Goal: Task Accomplishment & Management: Use online tool/utility

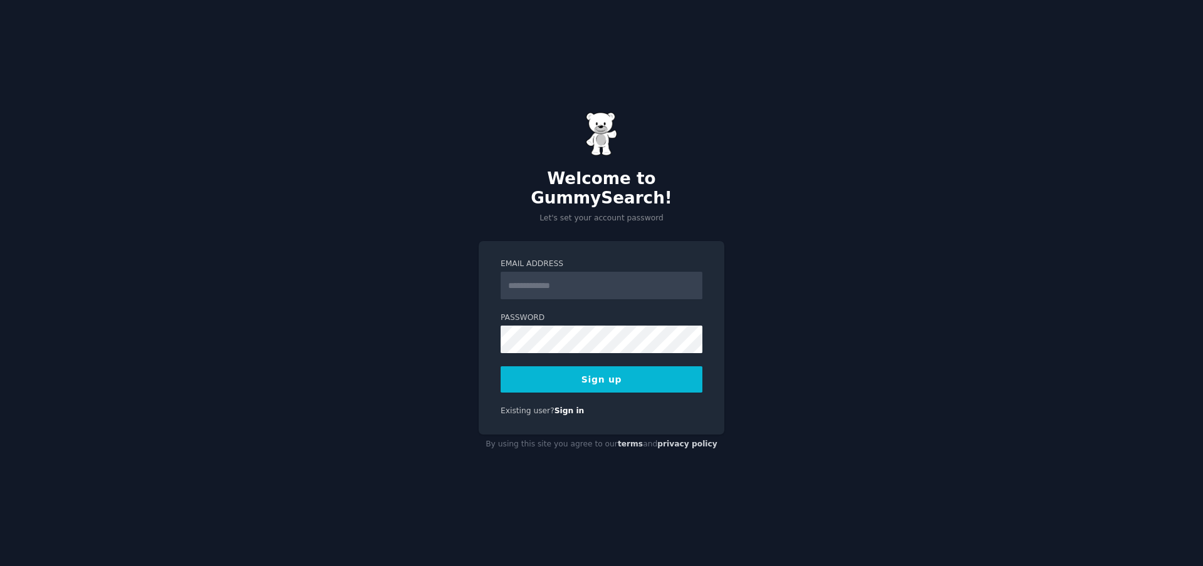
click at [1201, 226] on div "Welcome to GummySearch! Let's set your account password Email Address Password …" at bounding box center [601, 283] width 1203 height 566
drag, startPoint x: 687, startPoint y: 273, endPoint x: 681, endPoint y: 274, distance: 6.4
click at [685, 273] on input "Email Address" at bounding box center [601, 286] width 202 height 28
type input "**********"
click at [968, 214] on div "**********" at bounding box center [601, 283] width 1203 height 566
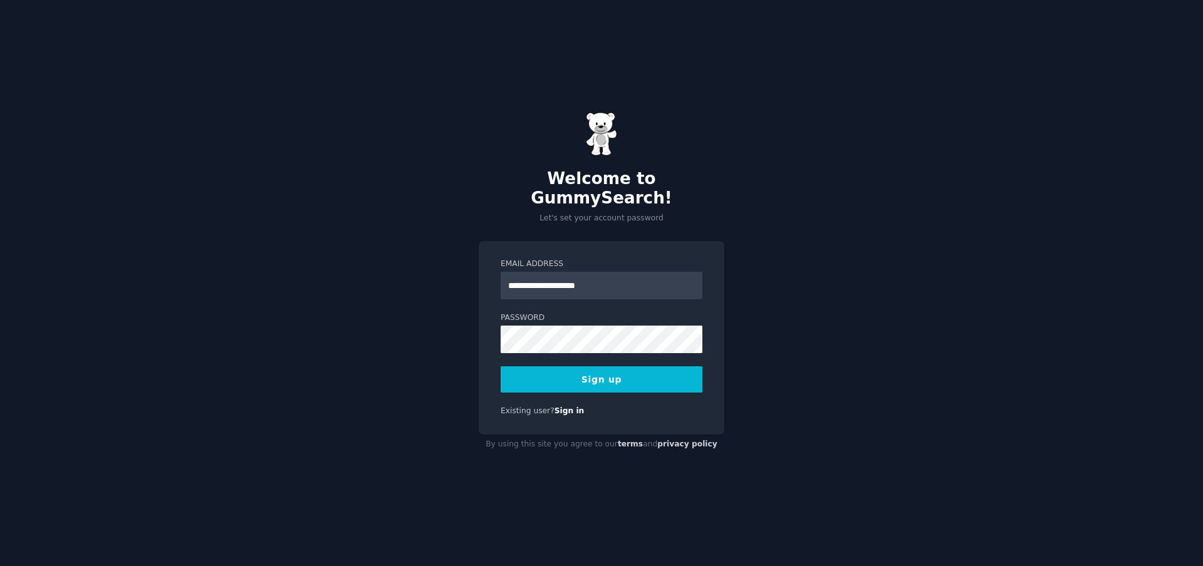
click at [607, 356] on form "**********" at bounding box center [601, 326] width 202 height 134
click at [593, 368] on button "Sign up" at bounding box center [601, 379] width 202 height 26
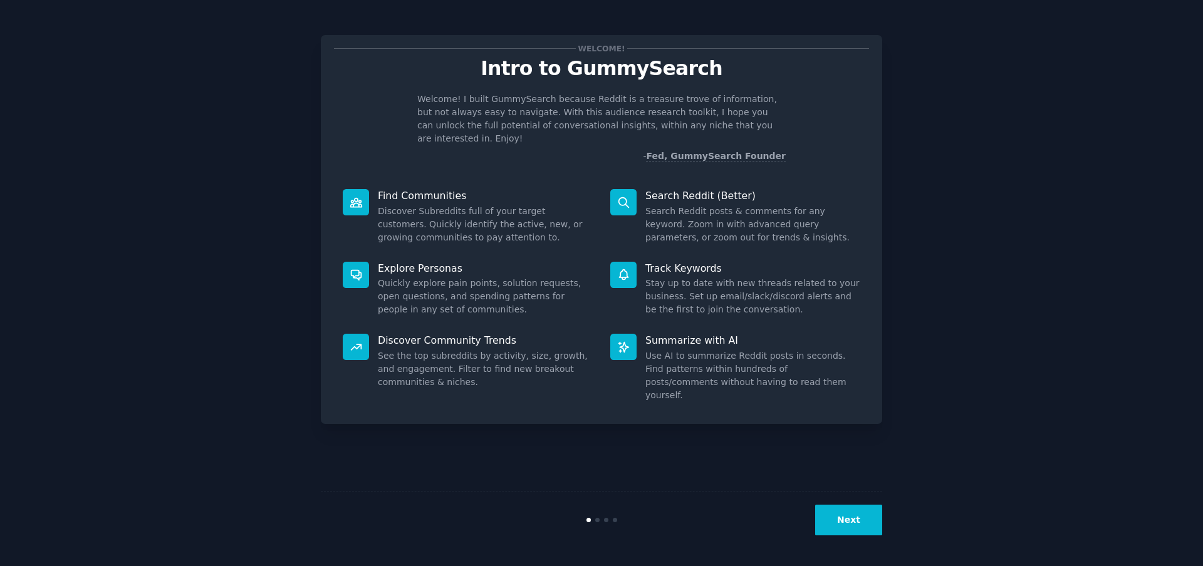
click at [848, 527] on button "Next" at bounding box center [848, 520] width 67 height 31
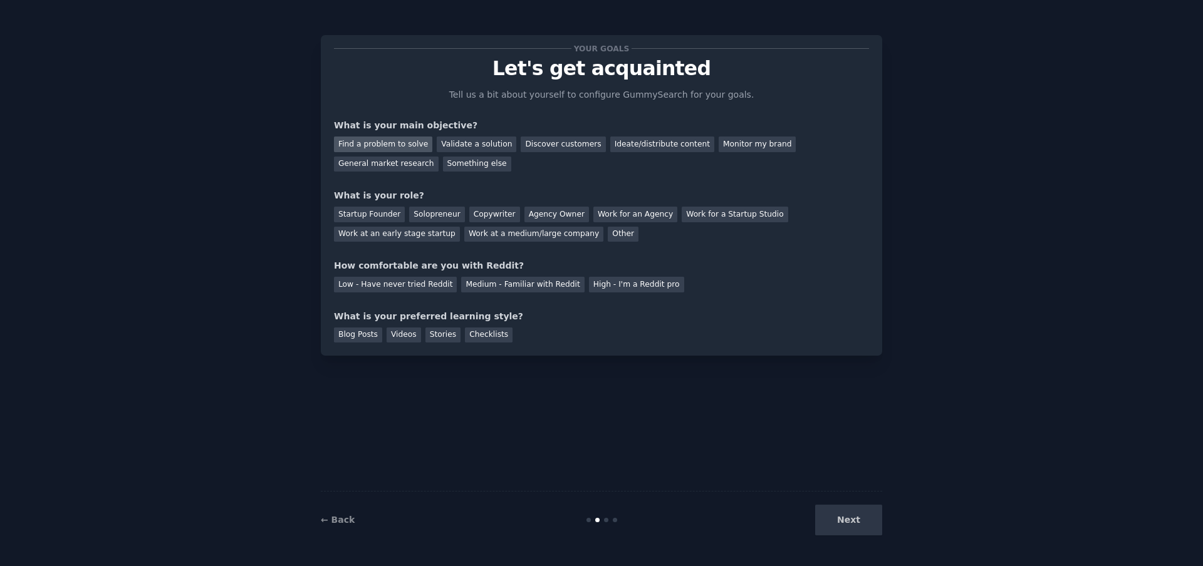
click at [409, 146] on div "Find a problem to solve" at bounding box center [383, 145] width 98 height 16
click at [485, 147] on div "Validate a solution" at bounding box center [477, 145] width 80 height 16
click at [420, 144] on div "Find a problem to solve" at bounding box center [383, 145] width 98 height 16
click at [342, 210] on div "Startup Founder" at bounding box center [369, 215] width 71 height 16
click at [555, 287] on div "Medium - Familiar with Reddit" at bounding box center [522, 285] width 123 height 16
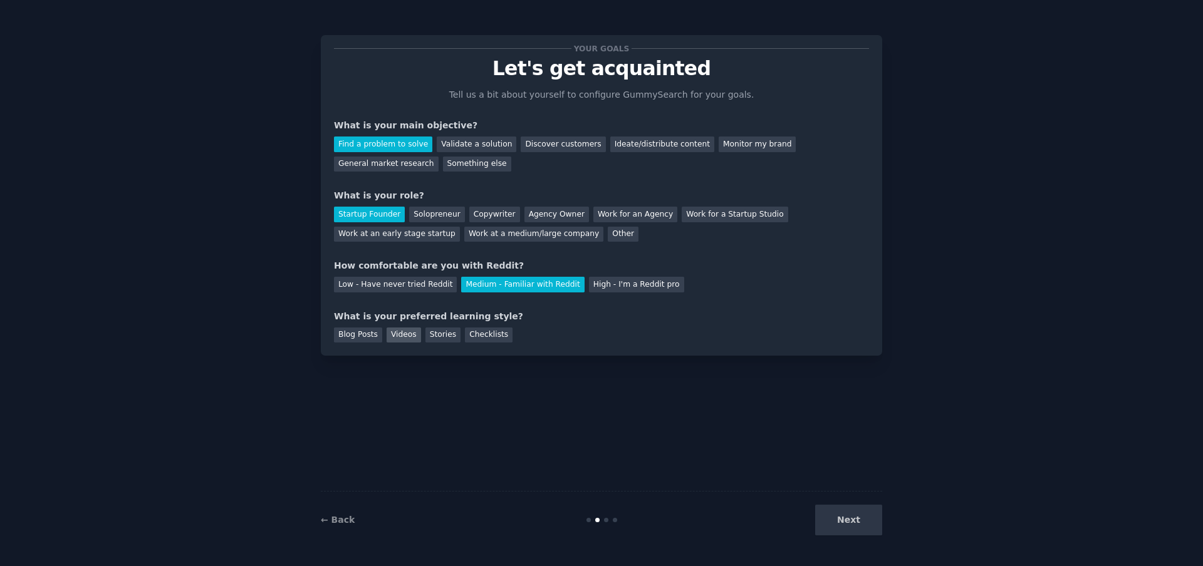
click at [400, 338] on div "Videos" at bounding box center [403, 336] width 34 height 16
click at [365, 341] on div "Blog Posts" at bounding box center [358, 336] width 48 height 16
click at [432, 336] on div "Stories" at bounding box center [442, 336] width 35 height 16
drag, startPoint x: 479, startPoint y: 335, endPoint x: 449, endPoint y: 338, distance: 29.6
click at [479, 334] on div "Checklists" at bounding box center [489, 336] width 48 height 16
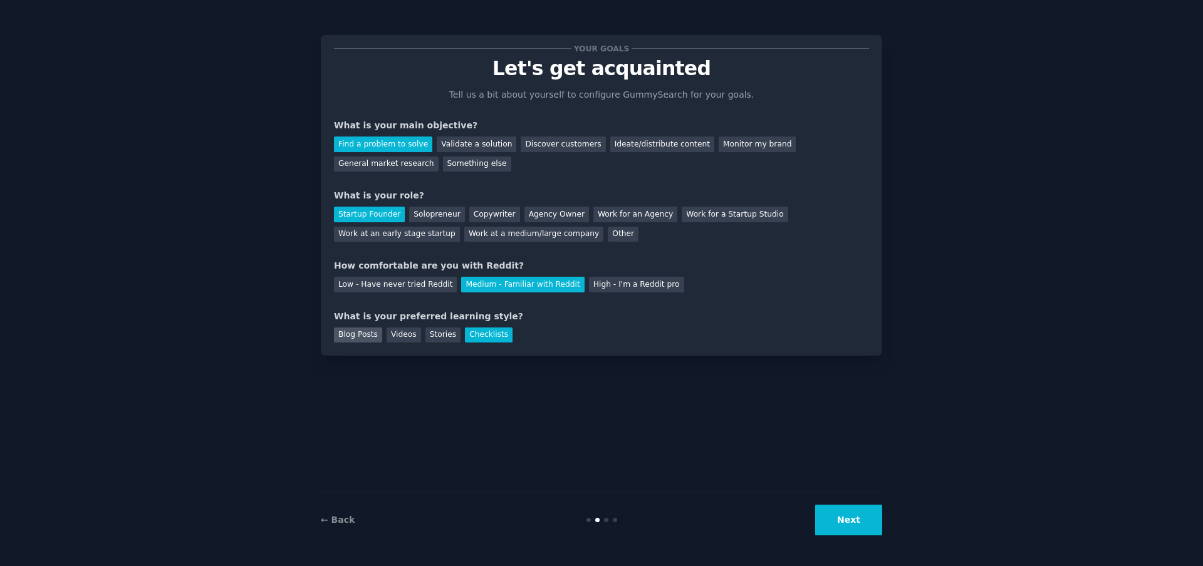
click at [348, 331] on div "Blog Posts" at bounding box center [358, 336] width 48 height 16
click at [393, 335] on div "Videos" at bounding box center [403, 336] width 34 height 16
click at [851, 519] on button "Next" at bounding box center [848, 520] width 67 height 31
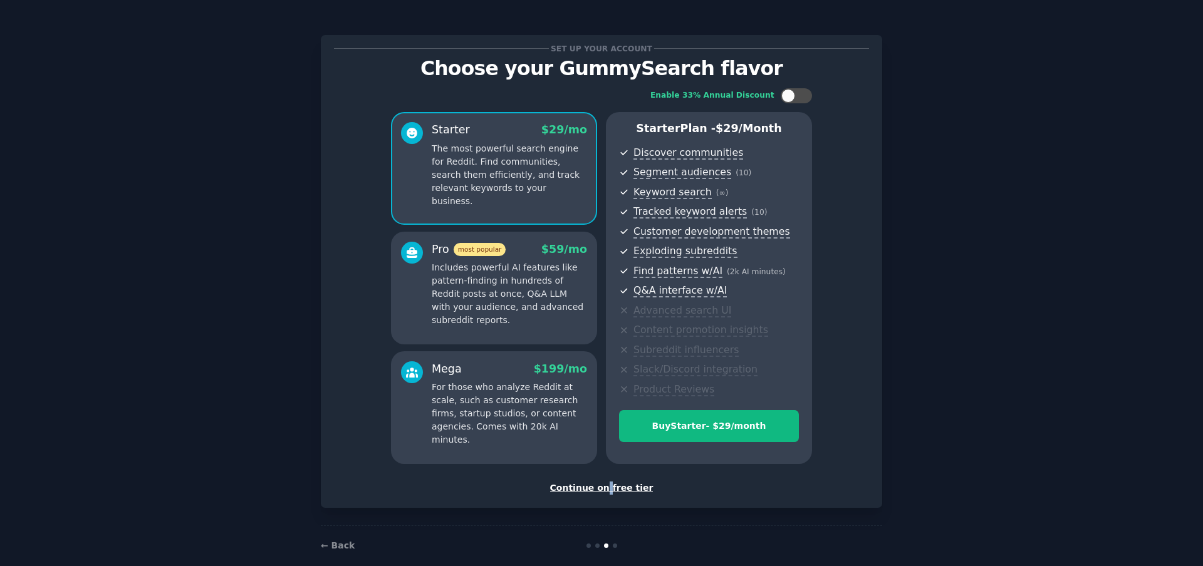
click at [611, 486] on div "Continue on free tier" at bounding box center [601, 488] width 535 height 13
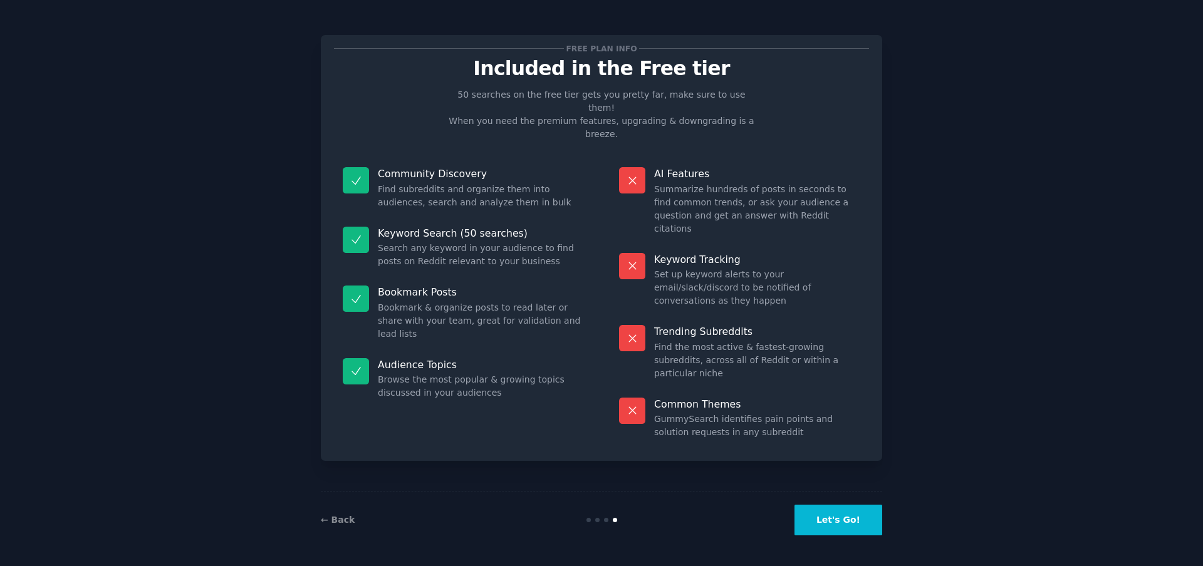
click at [845, 510] on button "Let's Go!" at bounding box center [838, 520] width 88 height 31
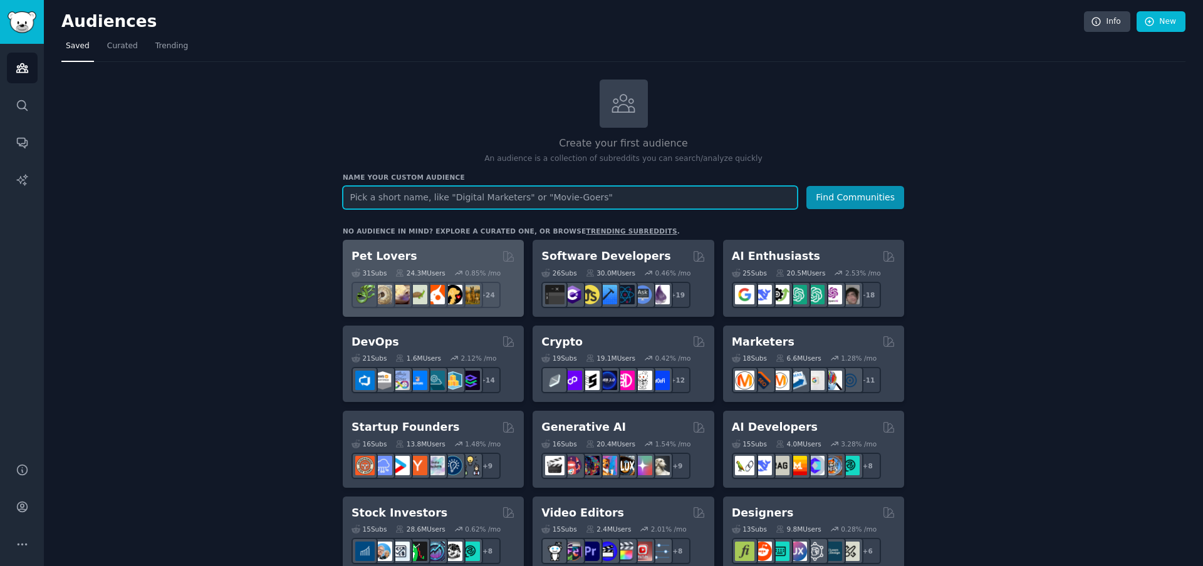
paste input "business idea"
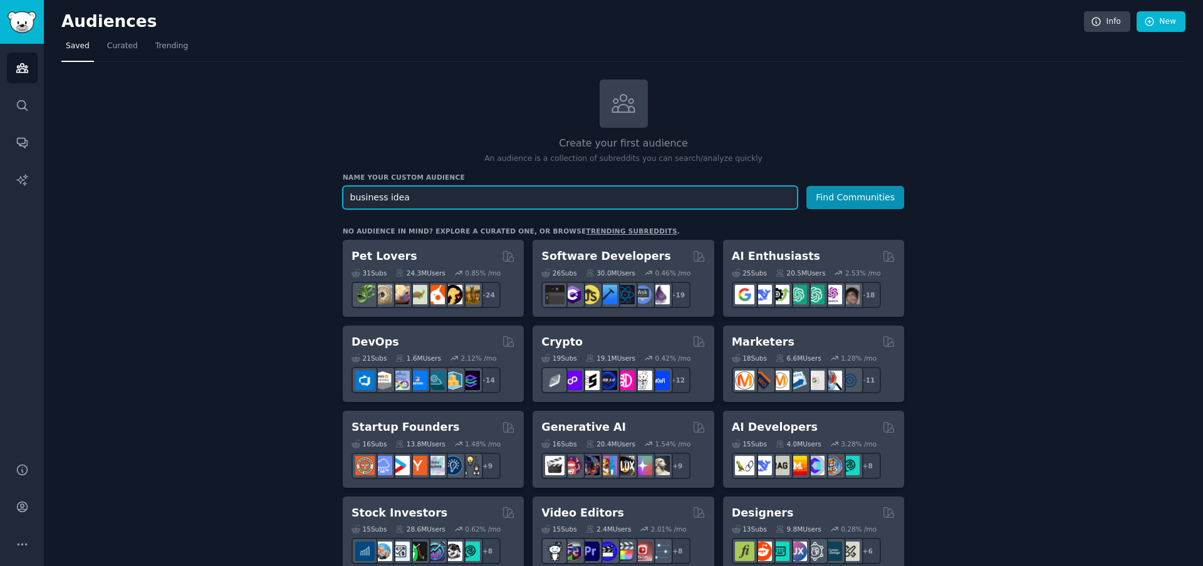
type input "business idea"
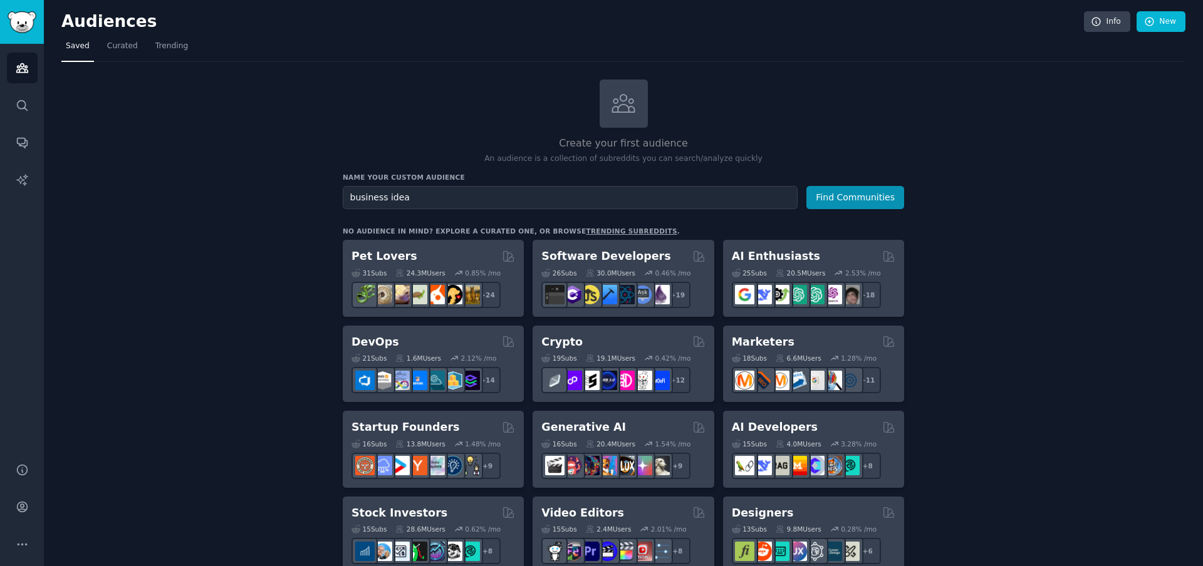
click at [871, 182] on div "Name your custom audience Audience Name business idea Find Communities" at bounding box center [623, 191] width 561 height 36
click at [865, 204] on button "Find Communities" at bounding box center [855, 197] width 98 height 23
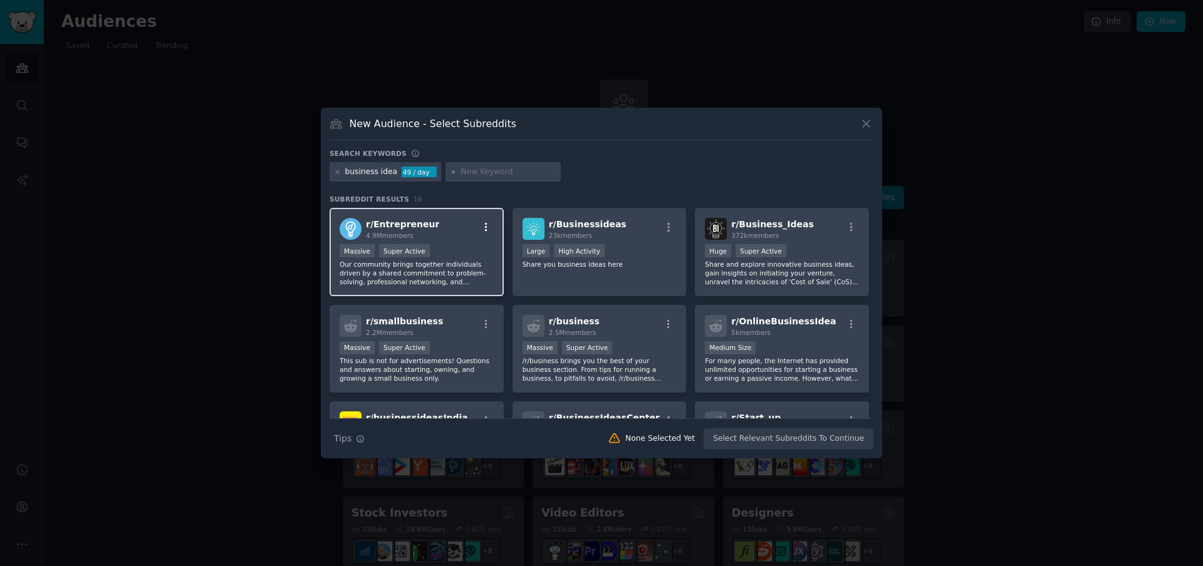
click at [488, 224] on icon "button" at bounding box center [485, 227] width 11 height 11
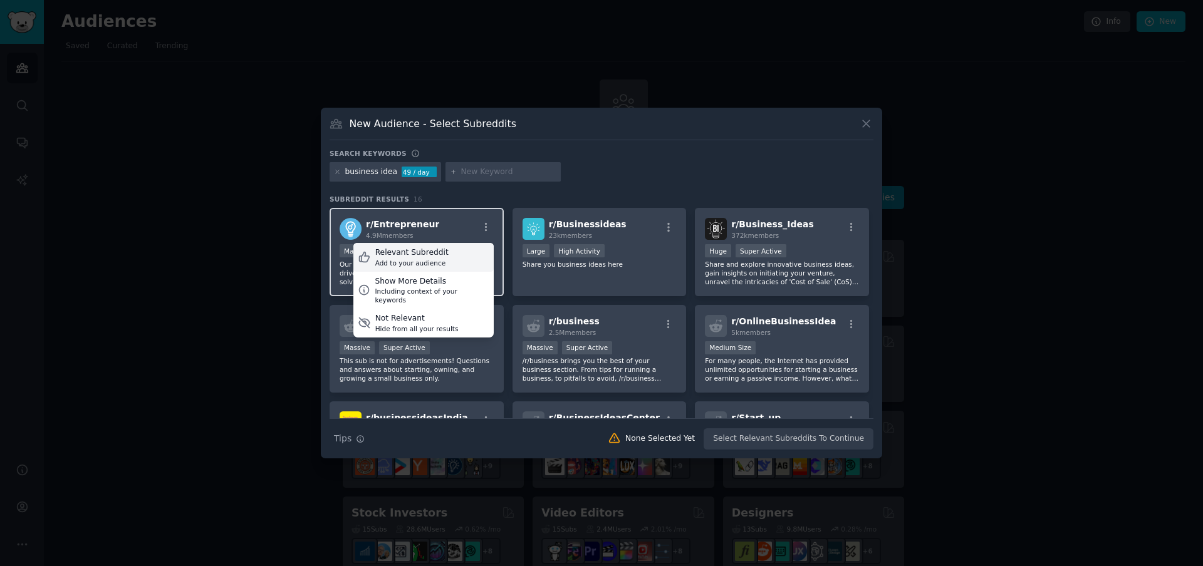
click at [422, 259] on div "Add to your audience" at bounding box center [411, 263] width 73 height 9
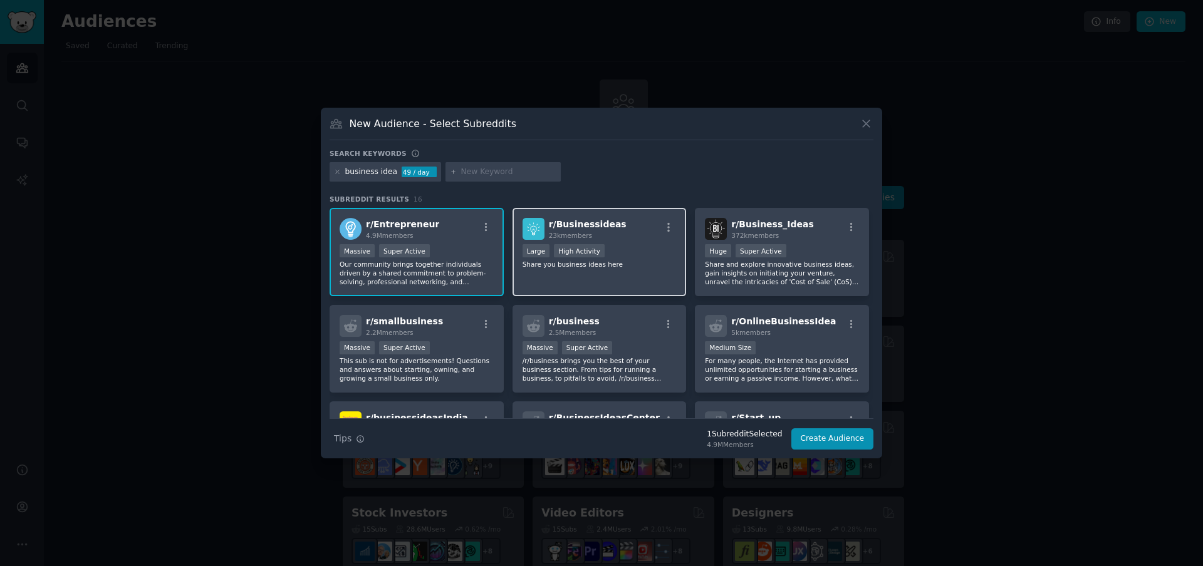
click at [624, 237] on div "r/ Businessideas 23k members" at bounding box center [599, 229] width 154 height 22
click at [624, 239] on div "r/ Businessideas 23k members" at bounding box center [599, 229] width 154 height 22
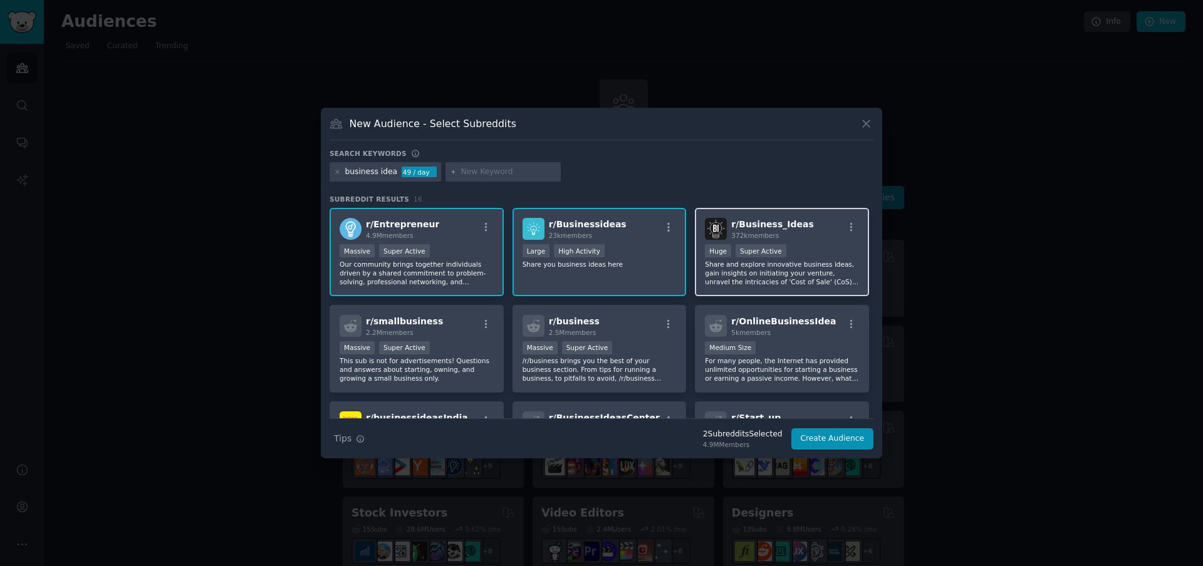
click at [829, 235] on div "r/ Business_Ideas 372k members" at bounding box center [782, 229] width 154 height 22
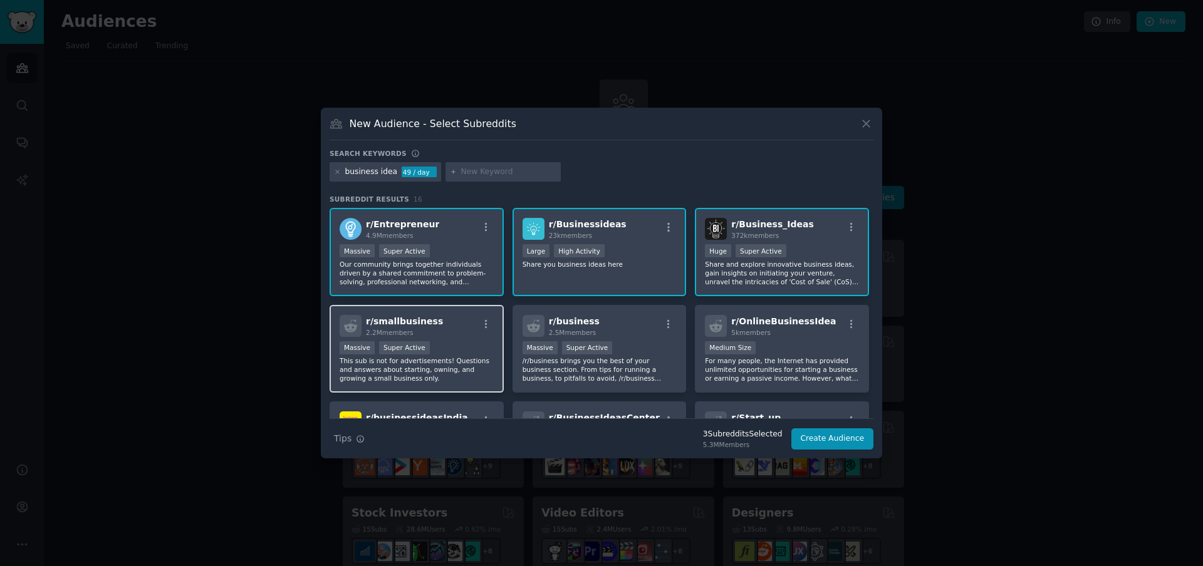
click at [445, 351] on div "Massive Super Active" at bounding box center [416, 349] width 154 height 16
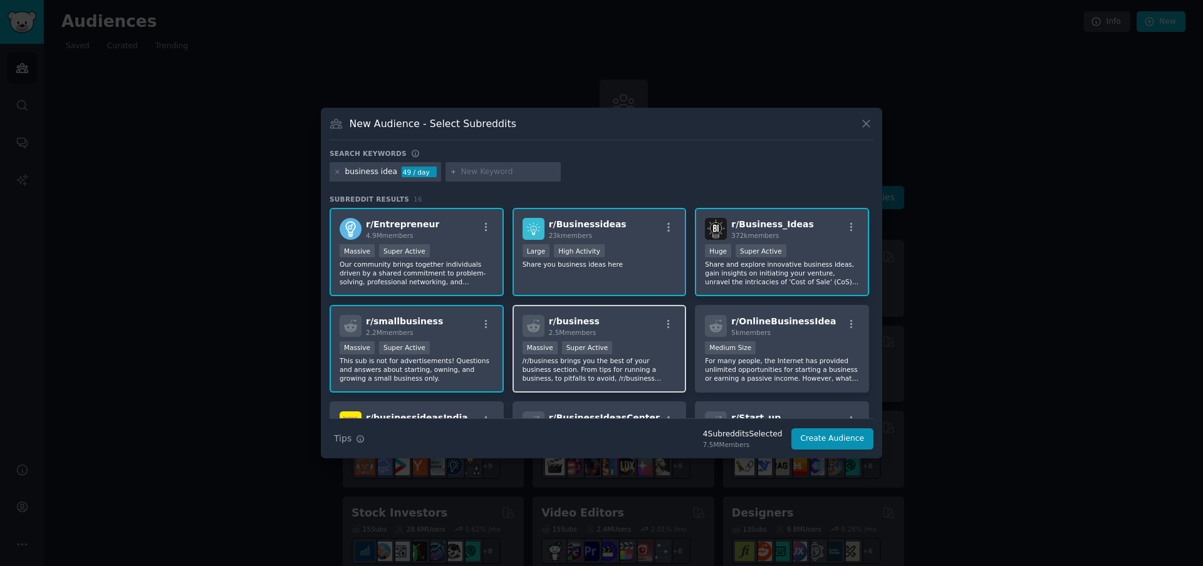
click at [636, 355] on div ">= 95th percentile for submissions / day Massive Super Active" at bounding box center [599, 349] width 154 height 16
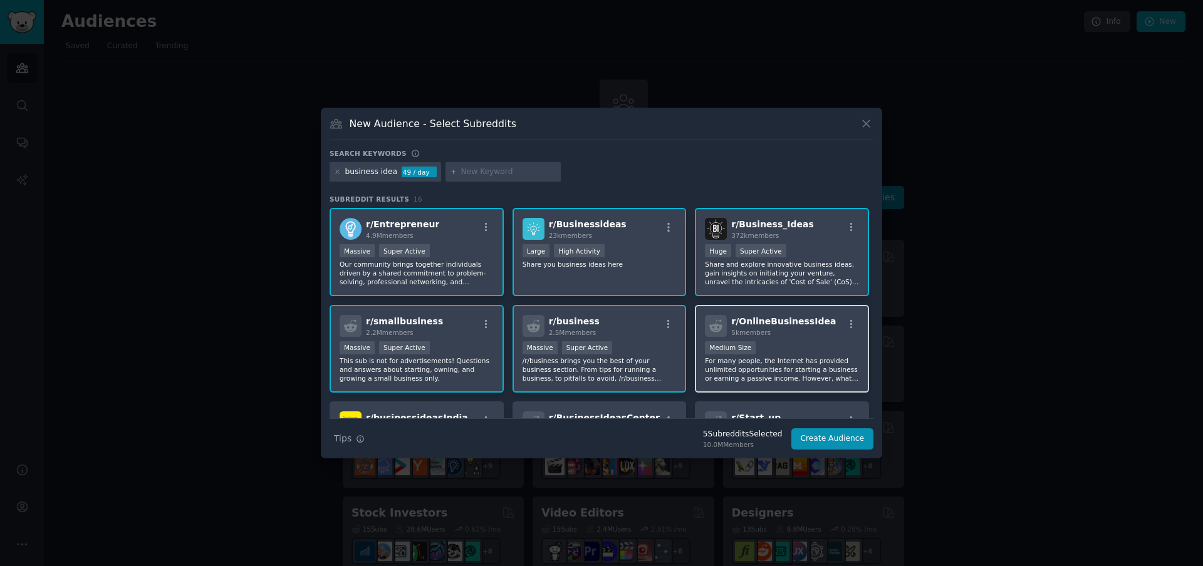
click at [787, 338] on div "r/ OnlineBusinessIdea 5k members 1000 - 10,000 members Medium Size For many peo…" at bounding box center [782, 349] width 174 height 88
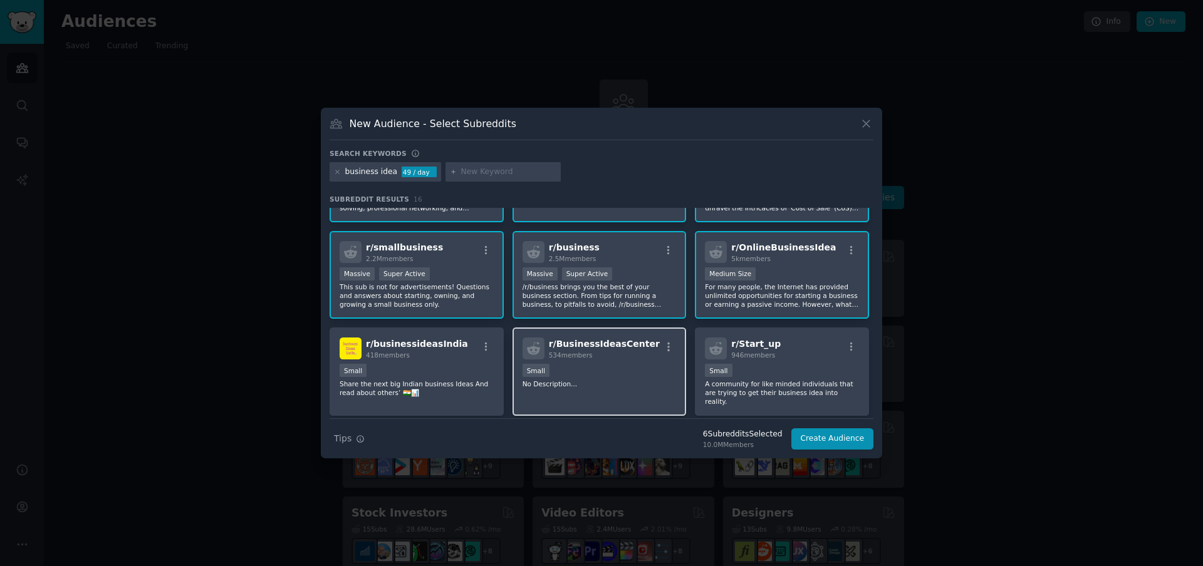
scroll to position [113, 0]
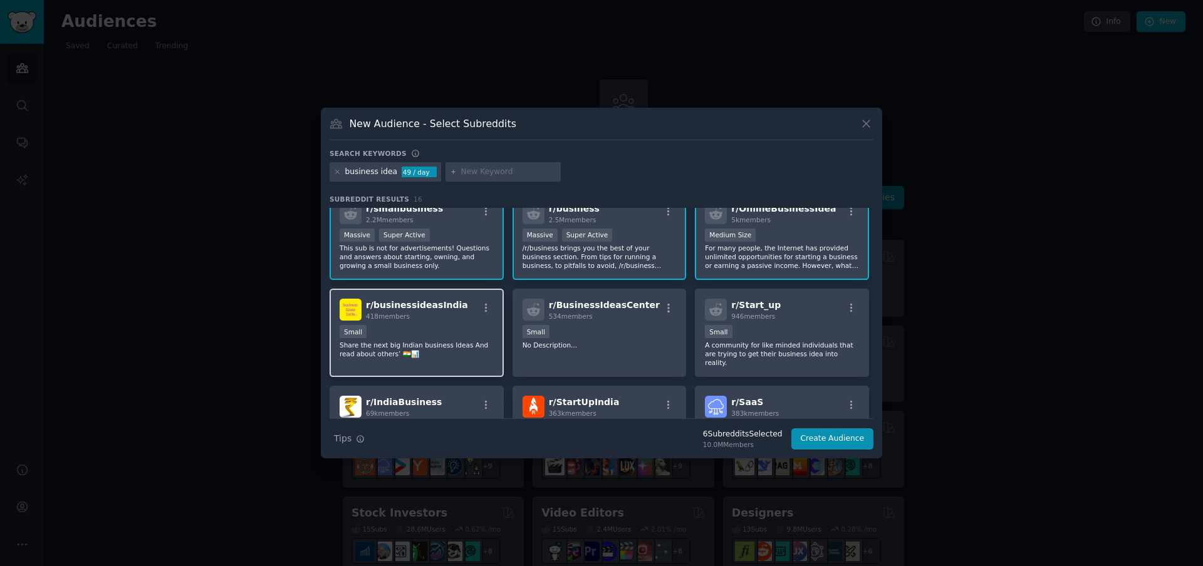
click at [452, 351] on p "Share the next big Indian business Ideas And read about others’ 🇮🇳📊" at bounding box center [416, 350] width 154 height 18
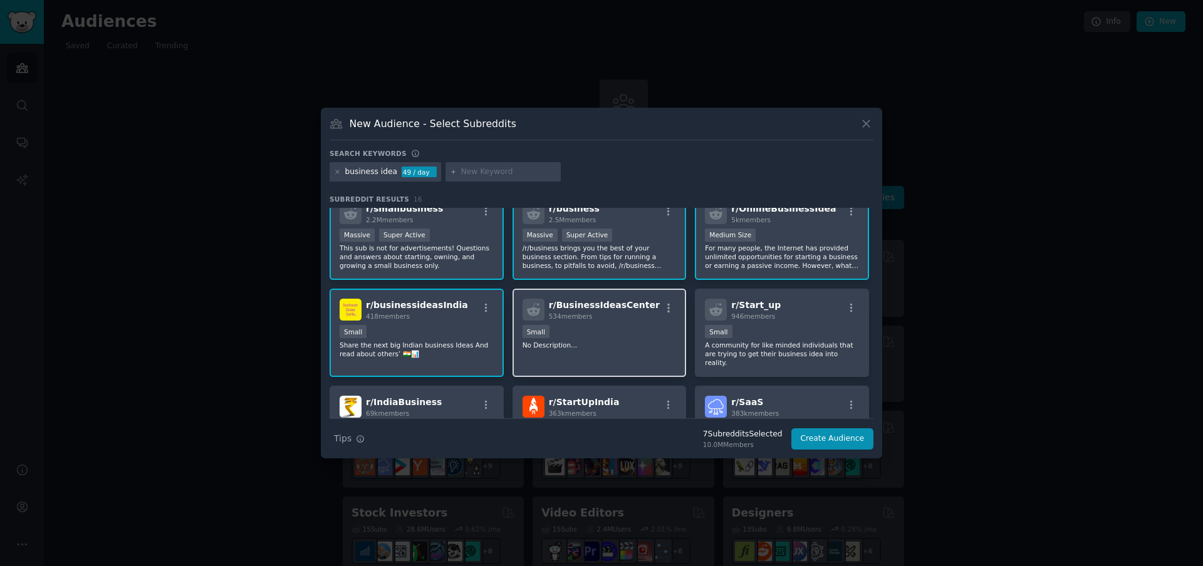
click at [577, 342] on p "No Description..." at bounding box center [599, 345] width 154 height 9
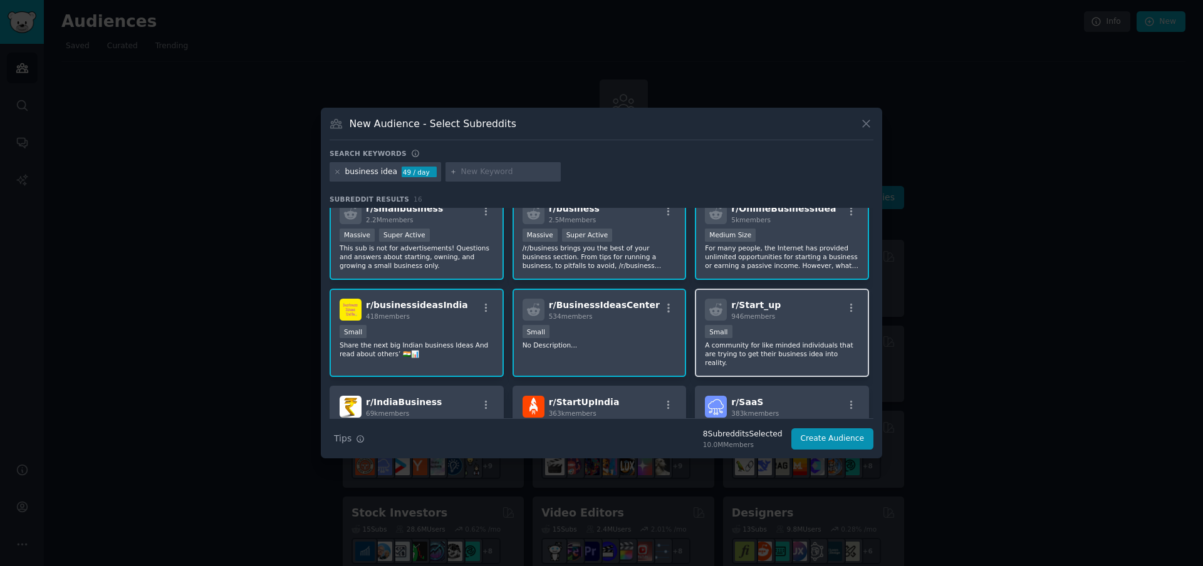
click at [795, 324] on div "r/ Start_up 946 members Small A community for like minded individuals that are …" at bounding box center [782, 333] width 174 height 88
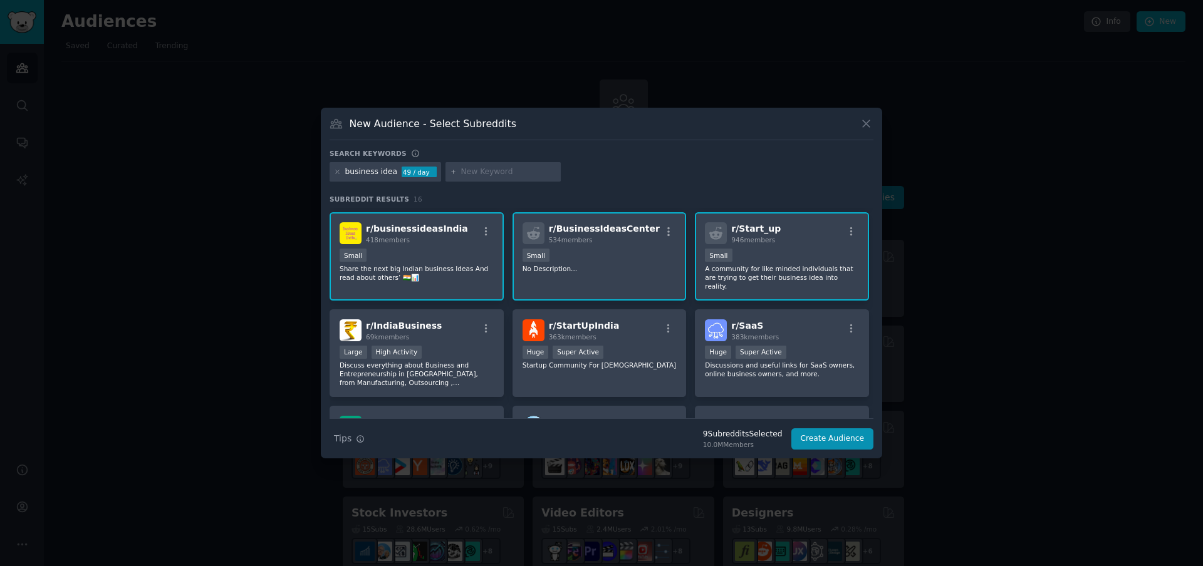
scroll to position [225, 0]
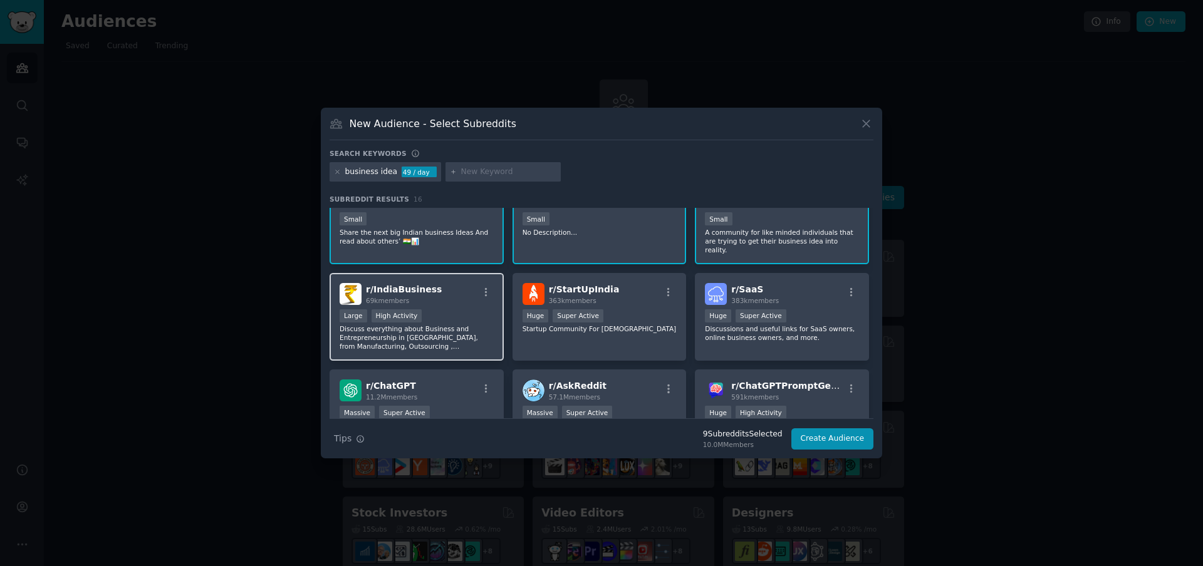
click at [437, 324] on p "Discuss everything about Business and Entrepreneurship in [GEOGRAPHIC_DATA], fr…" at bounding box center [416, 337] width 154 height 26
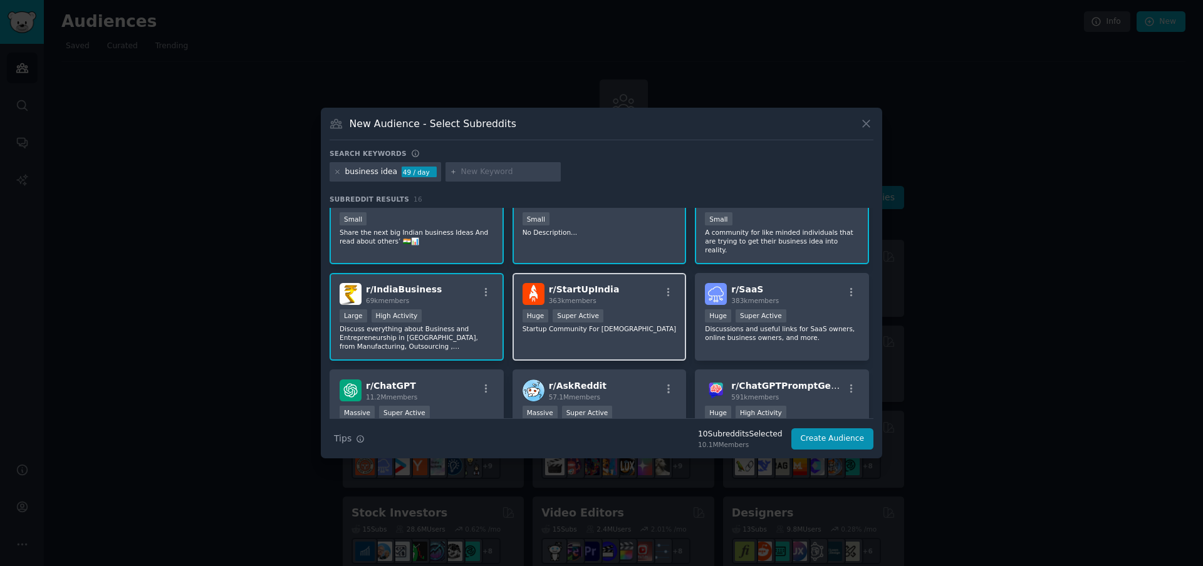
drag, startPoint x: 633, startPoint y: 309, endPoint x: 626, endPoint y: 311, distance: 7.9
click at [629, 310] on div "Huge Super Active" at bounding box center [599, 317] width 154 height 16
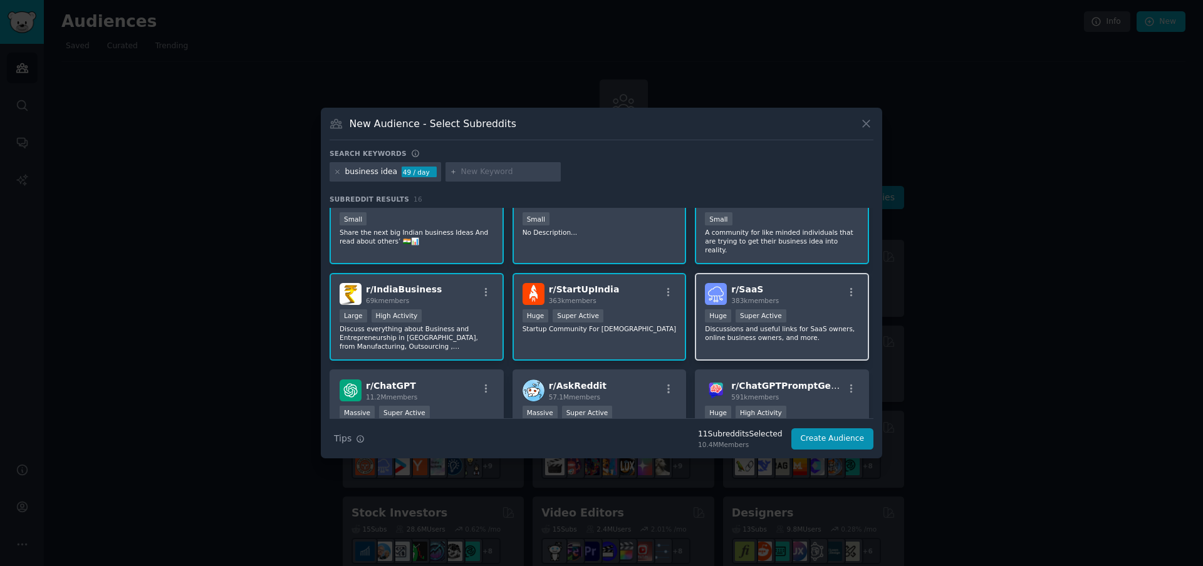
click at [787, 324] on p "Discussions and useful links for SaaS owners, online business owners, and more." at bounding box center [782, 333] width 154 height 18
click at [429, 406] on div "Massive Super Active" at bounding box center [416, 414] width 154 height 16
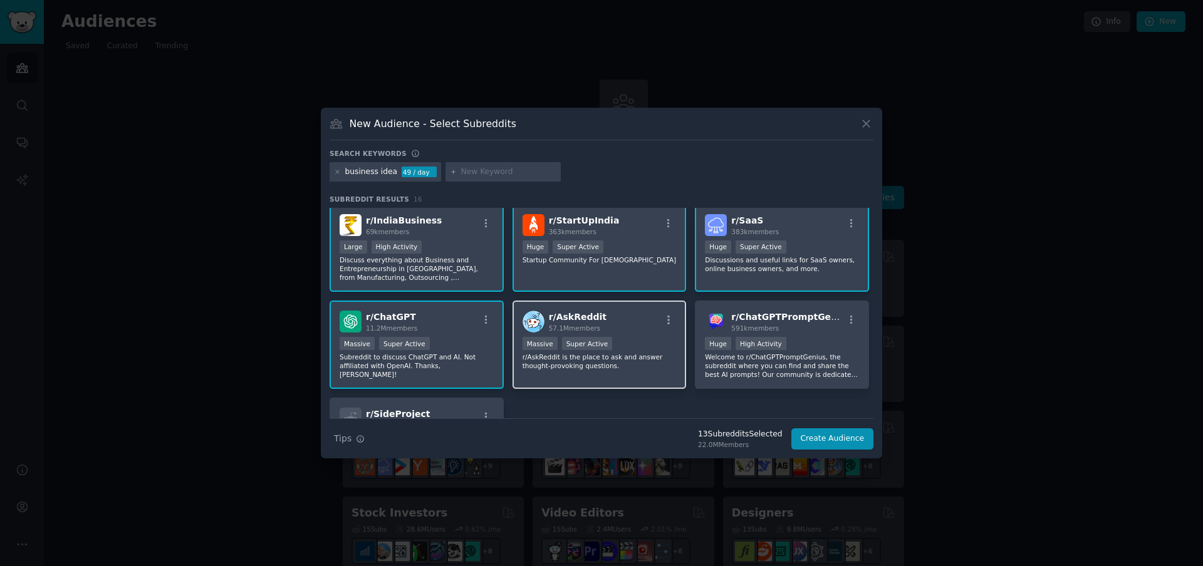
scroll to position [338, 0]
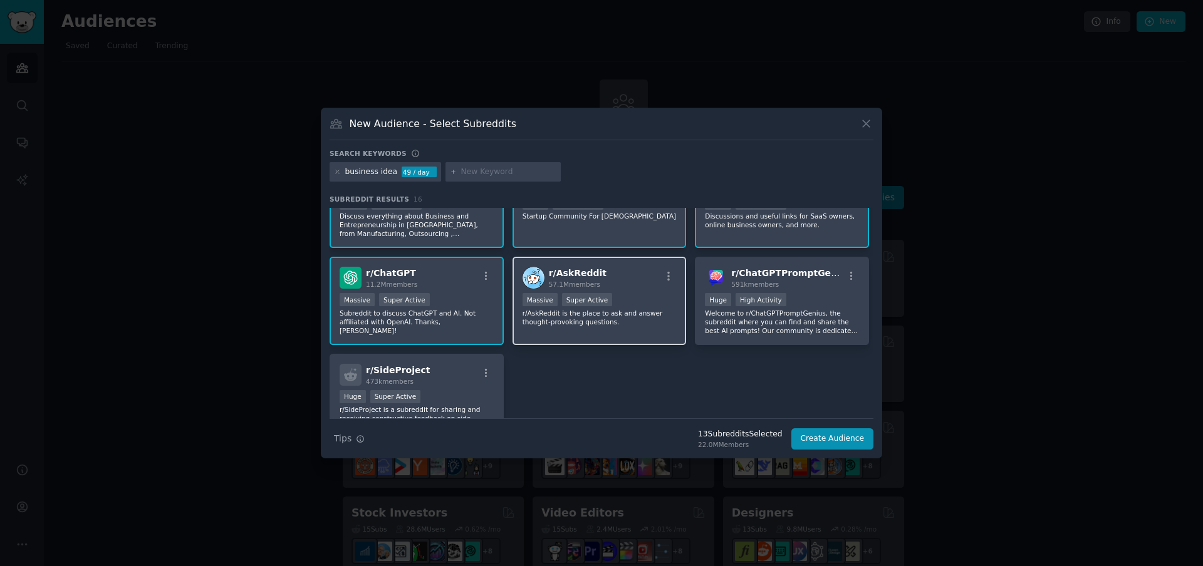
click at [626, 282] on div "r/ AskReddit 57.1M members Massive Super Active r/AskReddit is the place to ask…" at bounding box center [599, 301] width 174 height 88
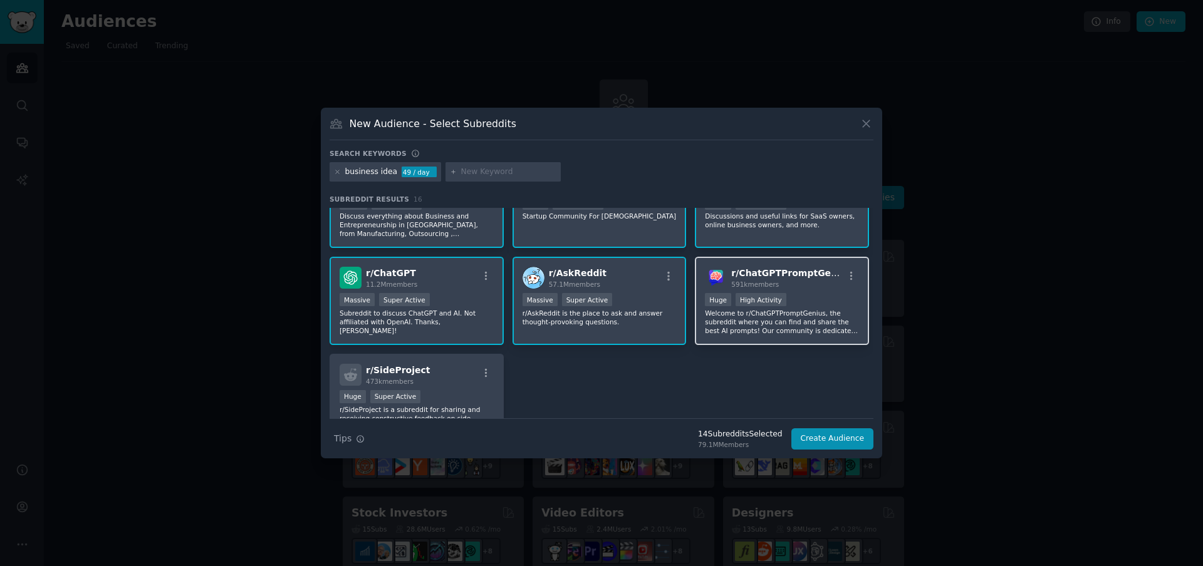
click at [807, 311] on p "Welcome to r/ChatGPTPromptGenius, the subreddit where you can find and share th…" at bounding box center [782, 322] width 154 height 26
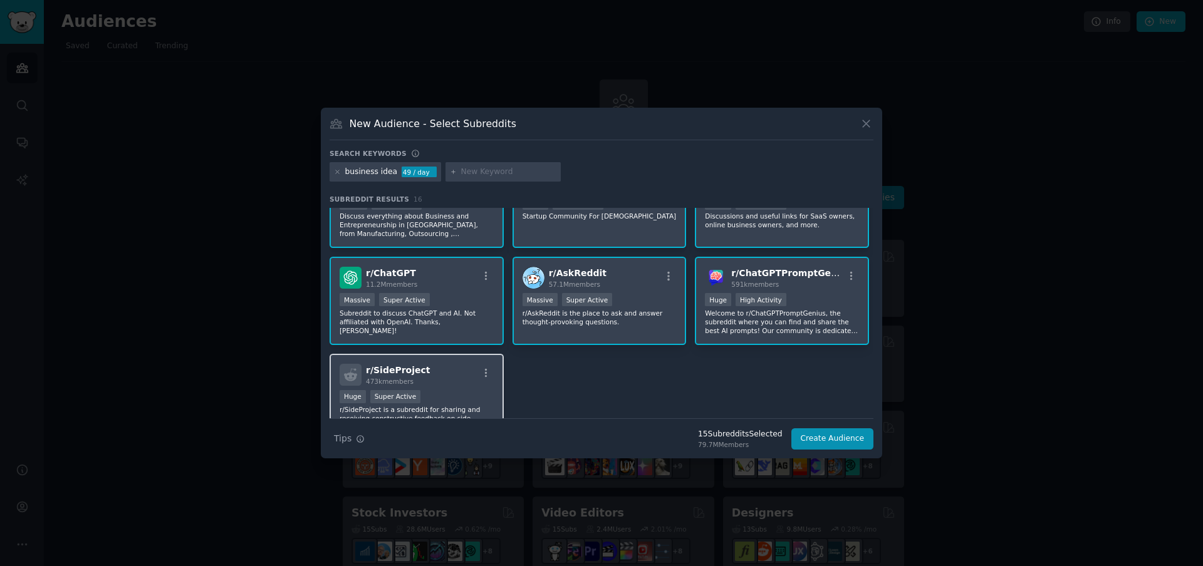
click at [453, 376] on div "r/ SideProject 473k members Huge Super Active r/SideProject is a subreddit for …" at bounding box center [416, 398] width 174 height 88
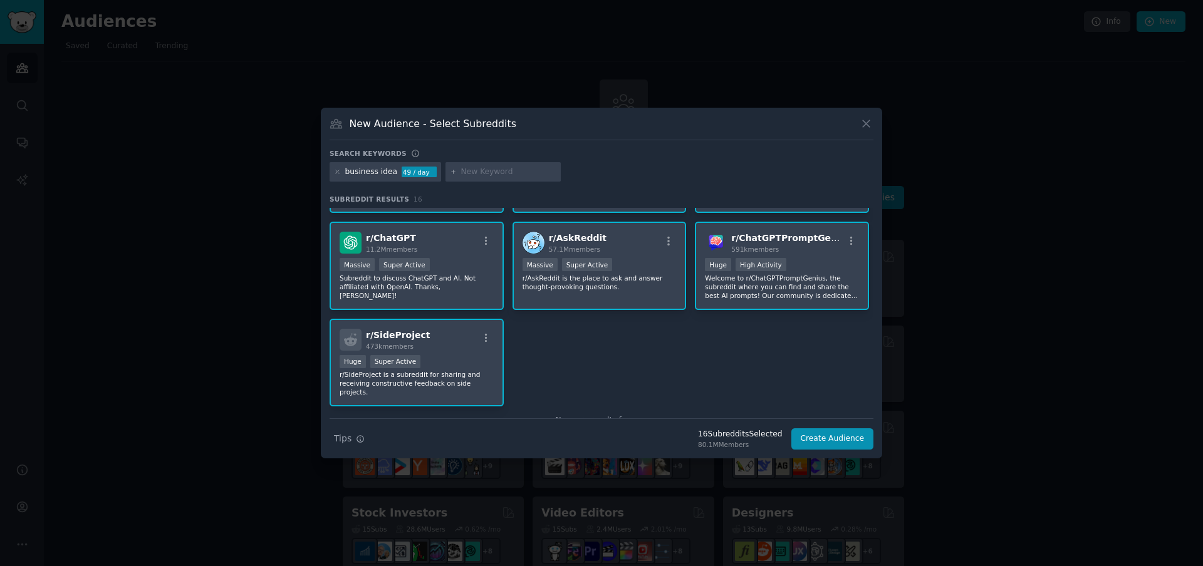
scroll to position [388, 0]
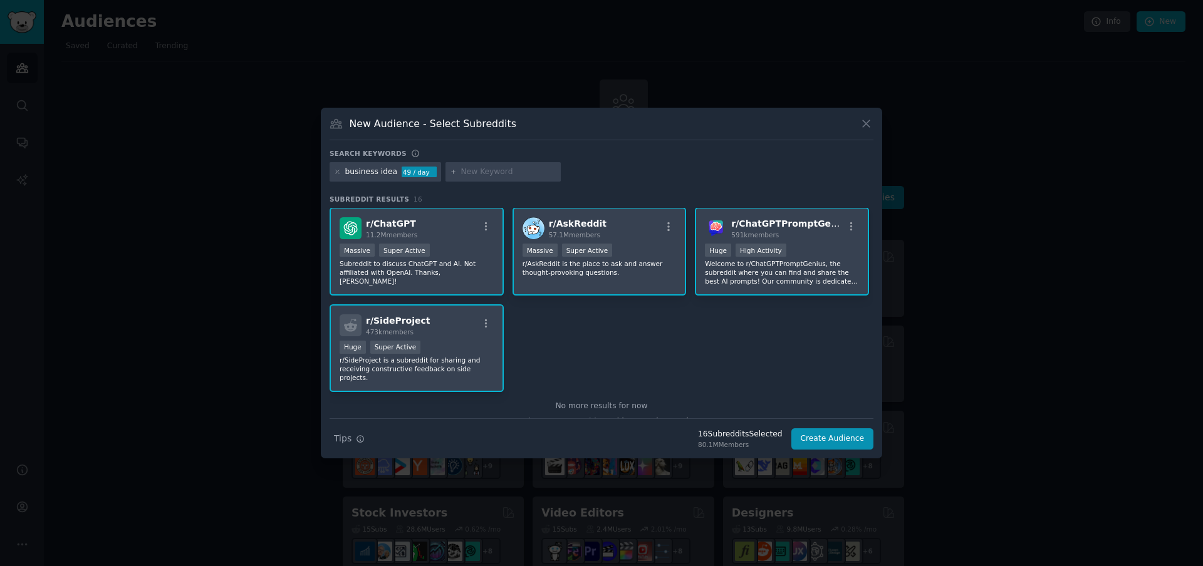
click at [826, 428] on div "Search Tips Tips 16 Subreddit s Selected 80.1M Members Create Audience" at bounding box center [601, 433] width 544 height 31
click at [825, 435] on button "Create Audience" at bounding box center [832, 438] width 83 height 21
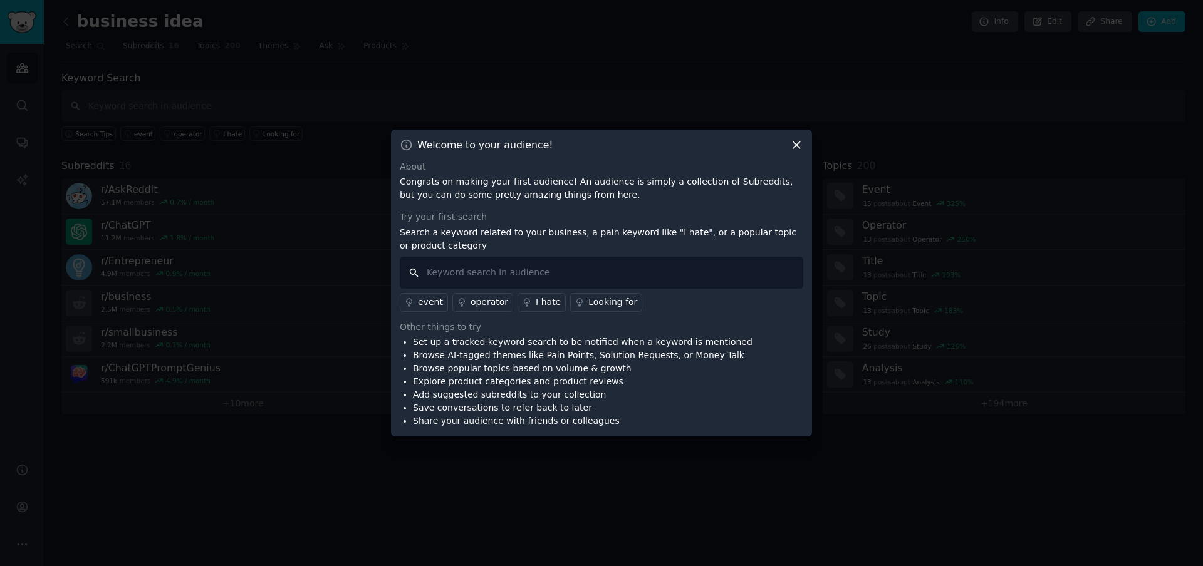
click at [505, 258] on input "text" at bounding box center [601, 273] width 403 height 32
paste input "Entrepreneur EntrepreneurRideAlong EntrepreneurIdeas SideProject IndieHackers S…"
type input "Entrepreneur EntrepreneurRideAlong EntrepreneurIdeas SideProject IndieHackers S…"
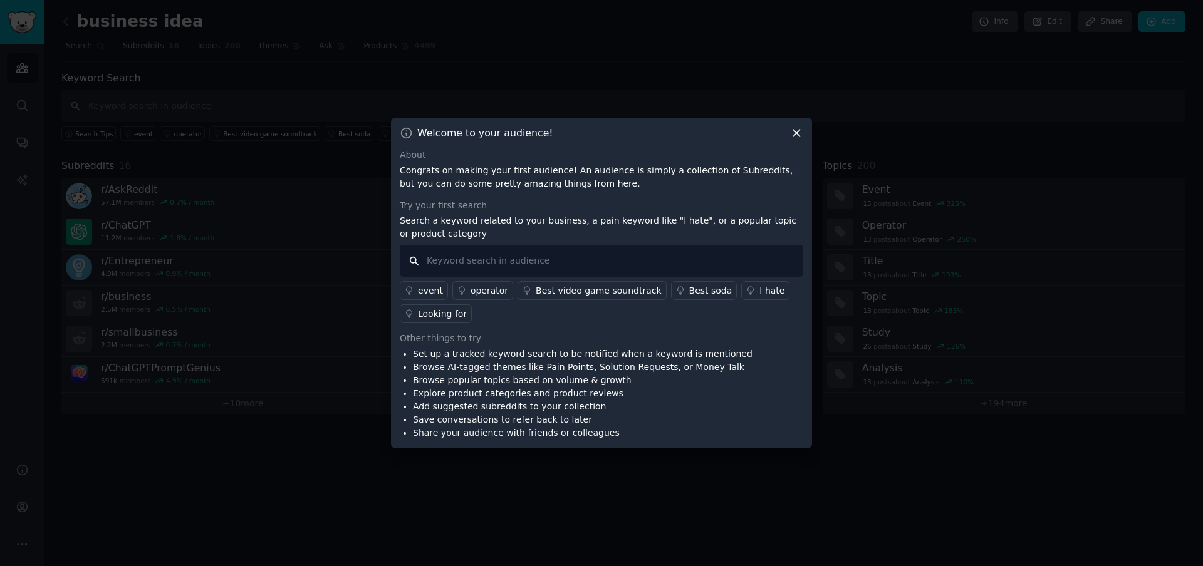
paste input "Entrepreneur"
type input "Entrepreneur"
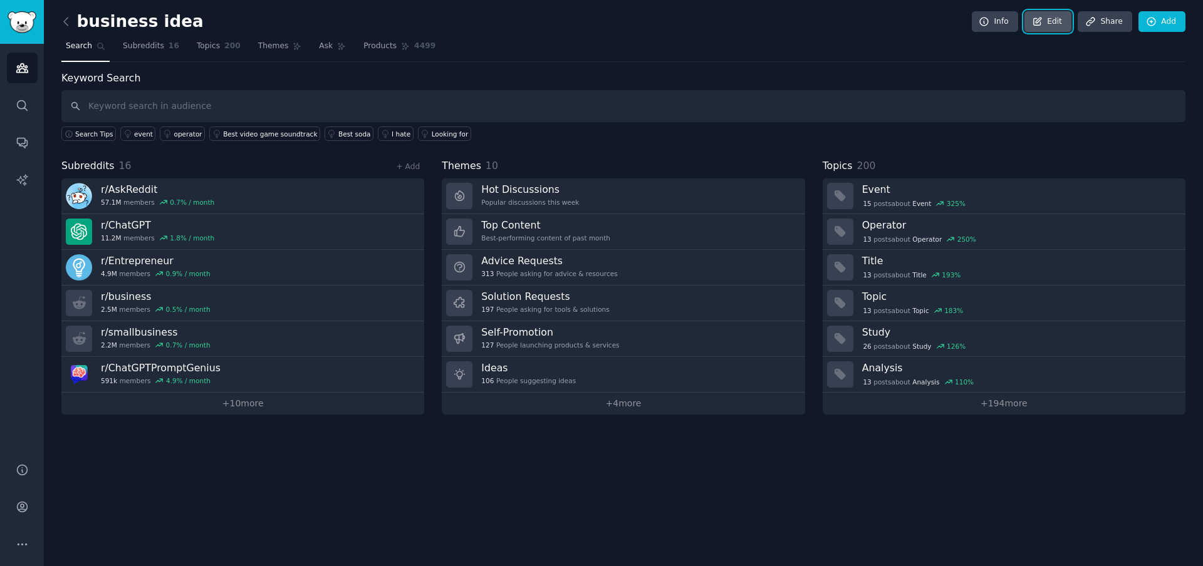
click at [1061, 25] on link "Edit" at bounding box center [1047, 21] width 47 height 21
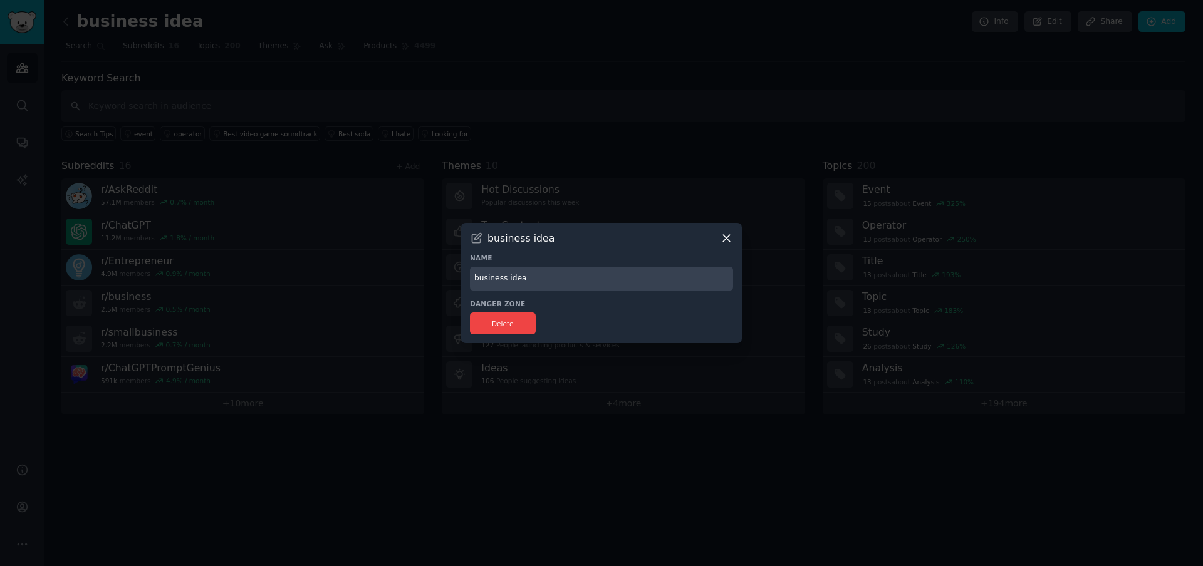
click at [610, 277] on input "business idea" at bounding box center [601, 279] width 263 height 24
click at [726, 236] on icon at bounding box center [726, 238] width 13 height 13
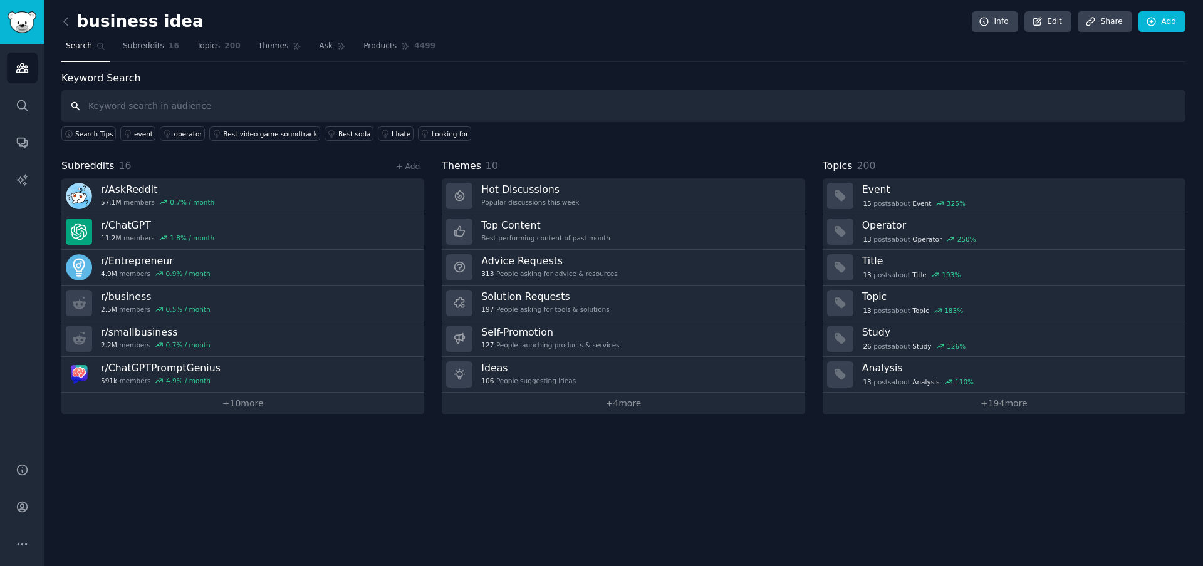
click at [190, 114] on input "text" at bounding box center [623, 106] width 1124 height 32
click at [336, 101] on input "text" at bounding box center [623, 106] width 1124 height 32
paste input "Entrepreneur"
type input "Entrepreneur"
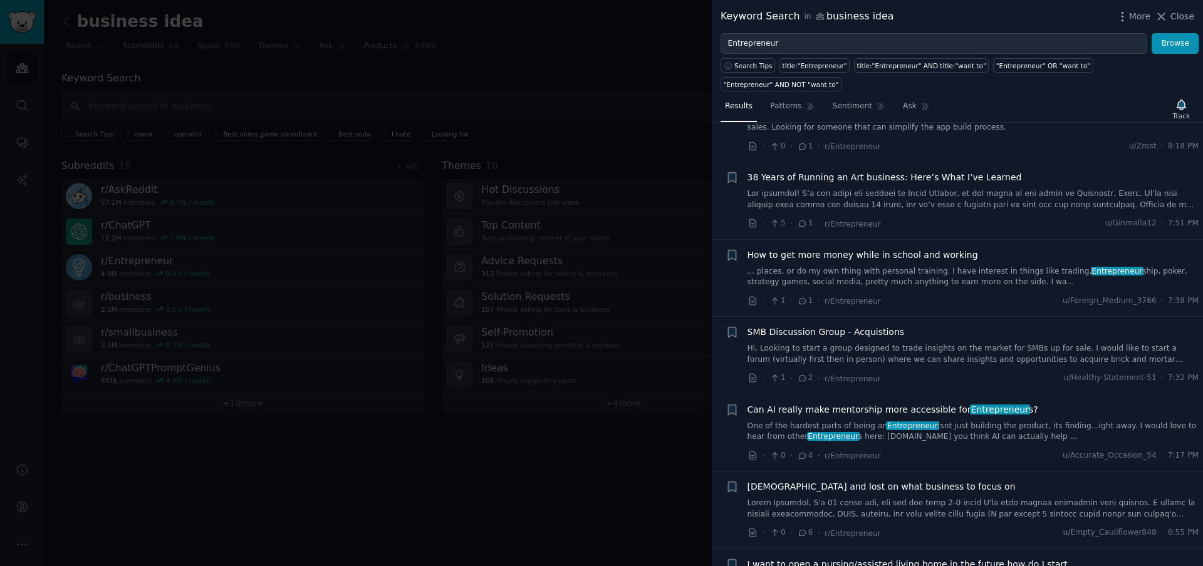
scroll to position [113, 0]
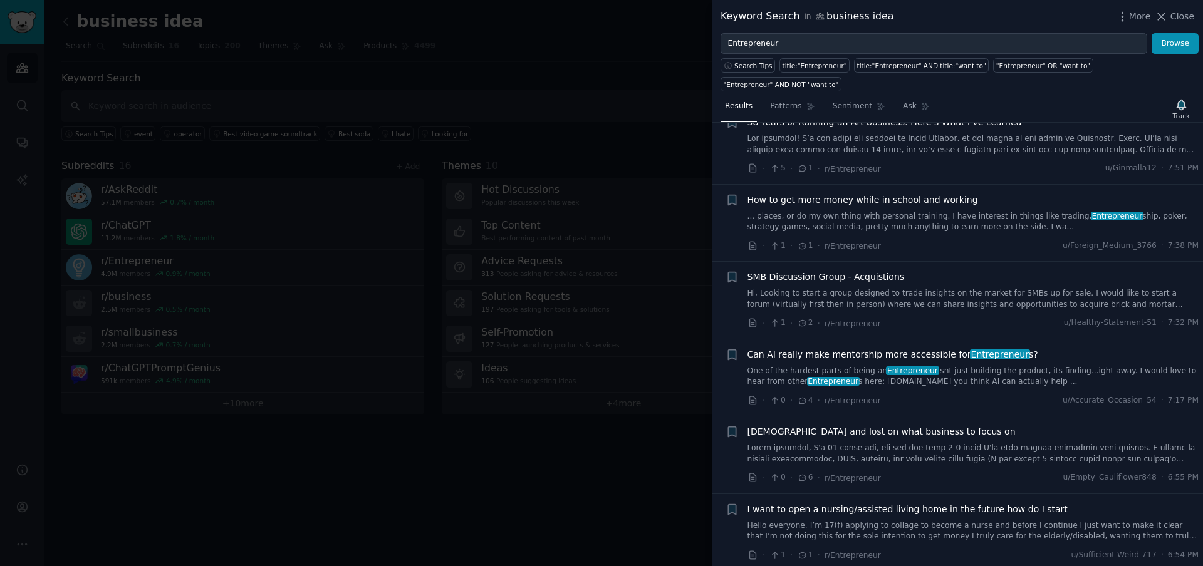
click at [584, 137] on div at bounding box center [601, 283] width 1203 height 566
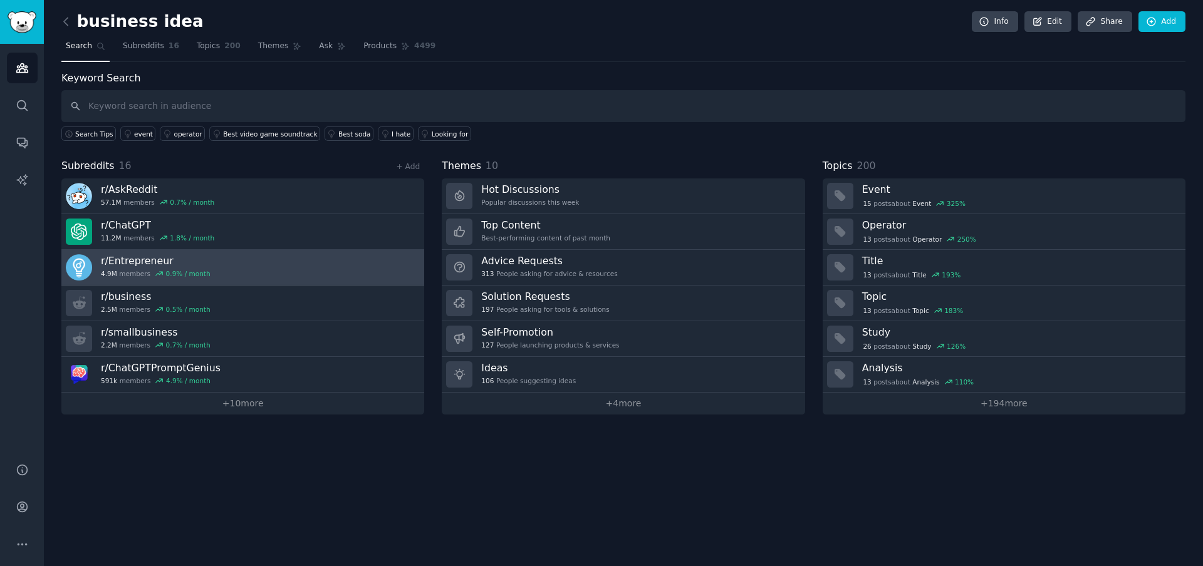
click at [263, 268] on link "r/ Entrepreneur 4.9M members 0.9 % / month" at bounding box center [242, 268] width 363 height 36
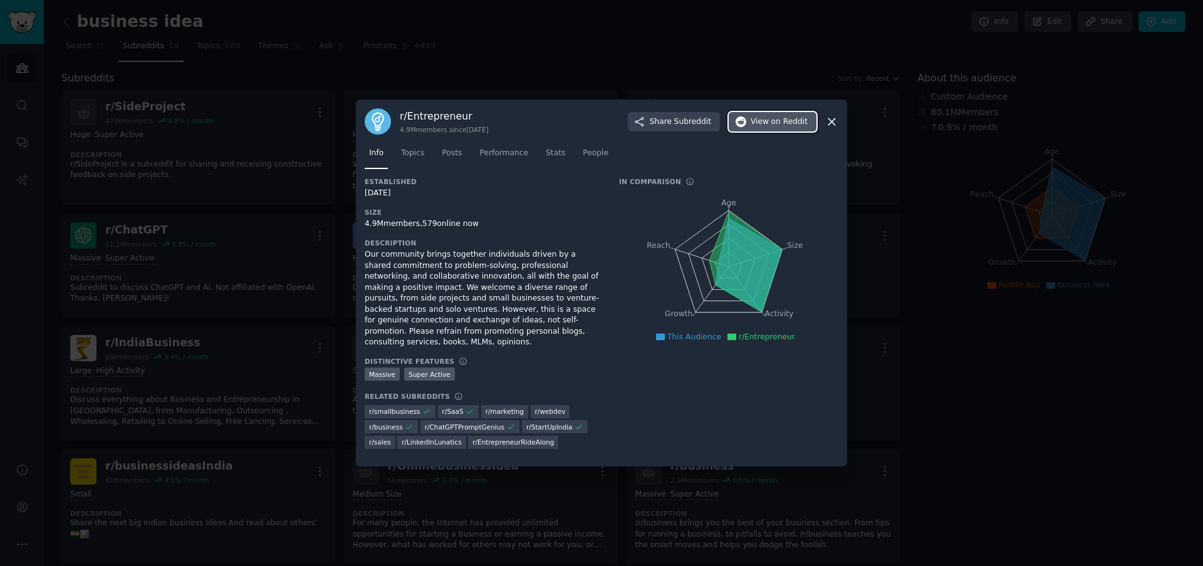
click at [755, 120] on span "View on Reddit" at bounding box center [778, 121] width 57 height 11
click at [827, 122] on icon at bounding box center [831, 121] width 13 height 13
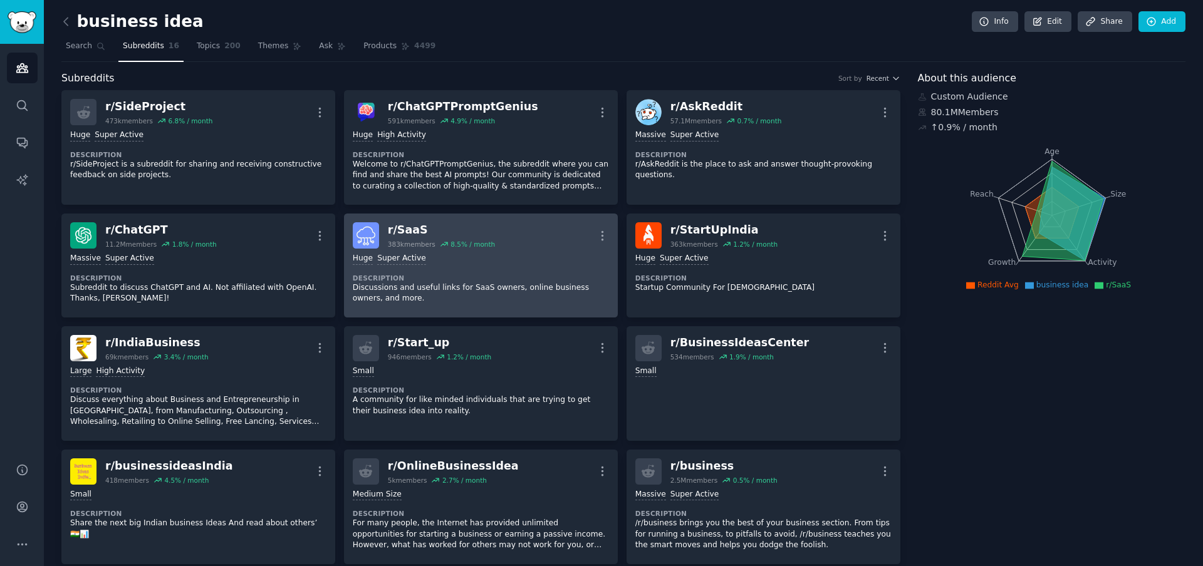
click at [532, 250] on div "Huge Super Active Description Discussions and useful links for SaaS owners, onl…" at bounding box center [481, 279] width 256 height 60
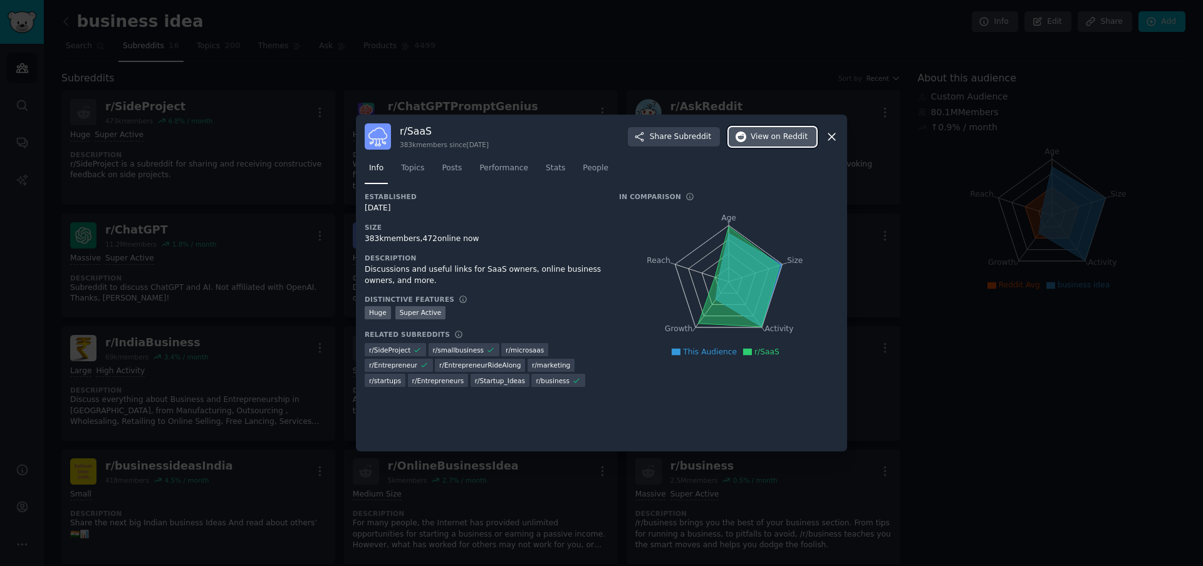
click at [765, 138] on span "View on Reddit" at bounding box center [778, 137] width 57 height 11
click at [775, 138] on span "on Reddit" at bounding box center [789, 137] width 36 height 11
click at [829, 137] on icon at bounding box center [831, 136] width 13 height 13
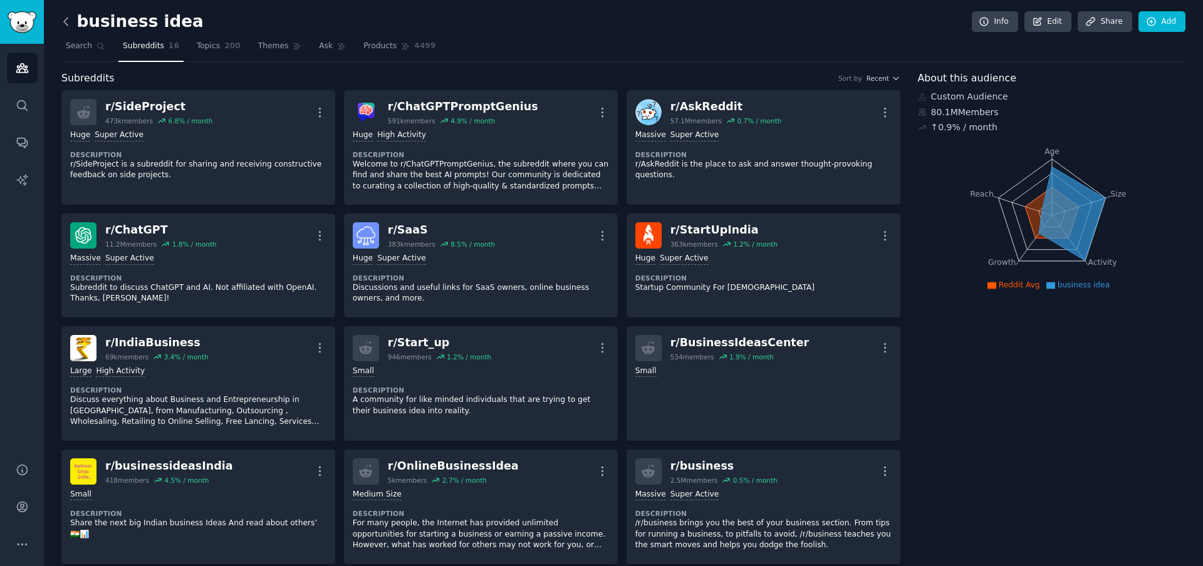
click at [70, 28] on icon at bounding box center [66, 21] width 13 height 13
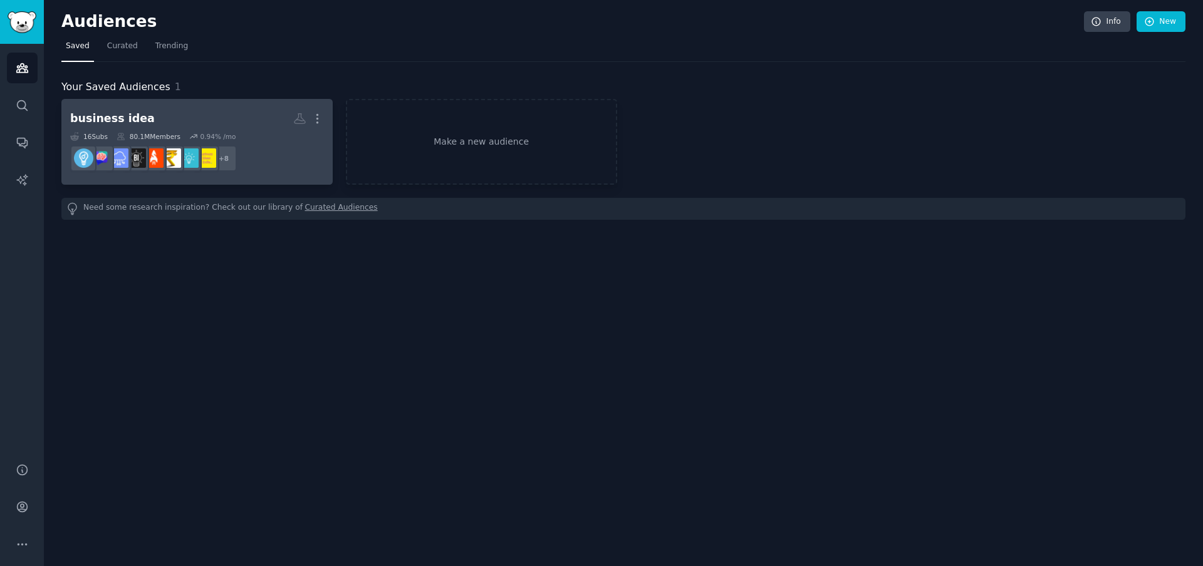
click at [247, 116] on h2 "business idea Custom Audience More" at bounding box center [197, 119] width 254 height 22
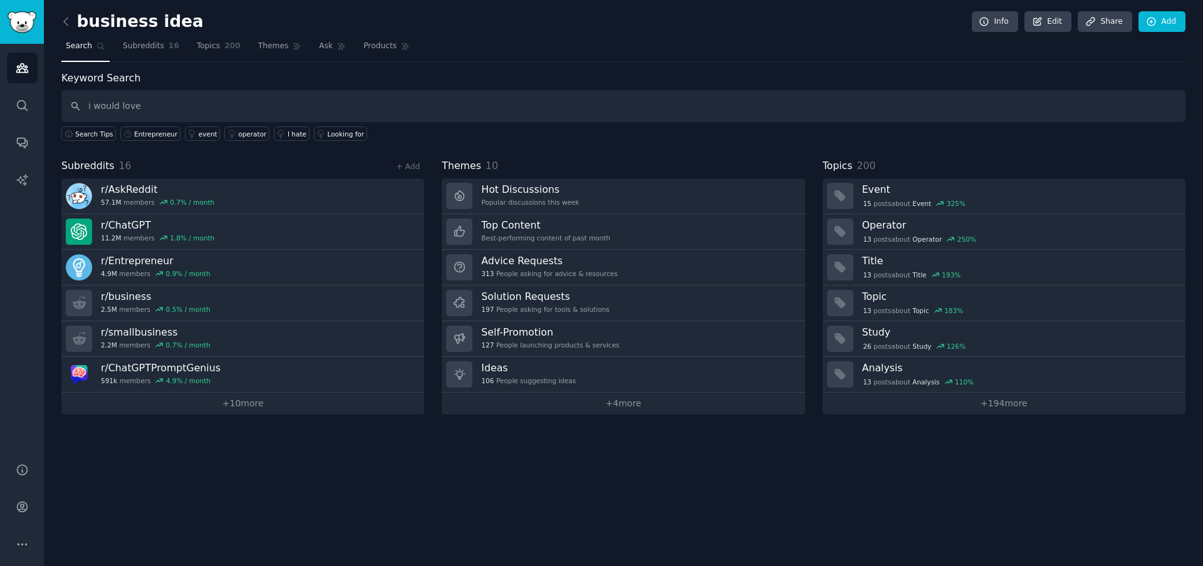
type input "i would love"
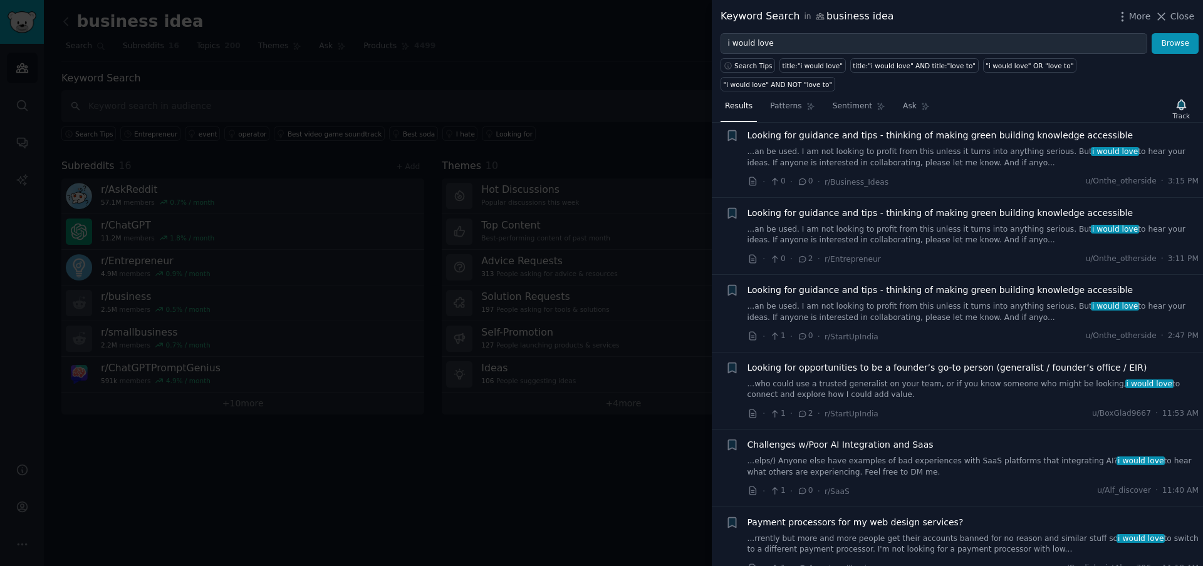
scroll to position [676, 0]
